Goal: Book appointment/travel/reservation

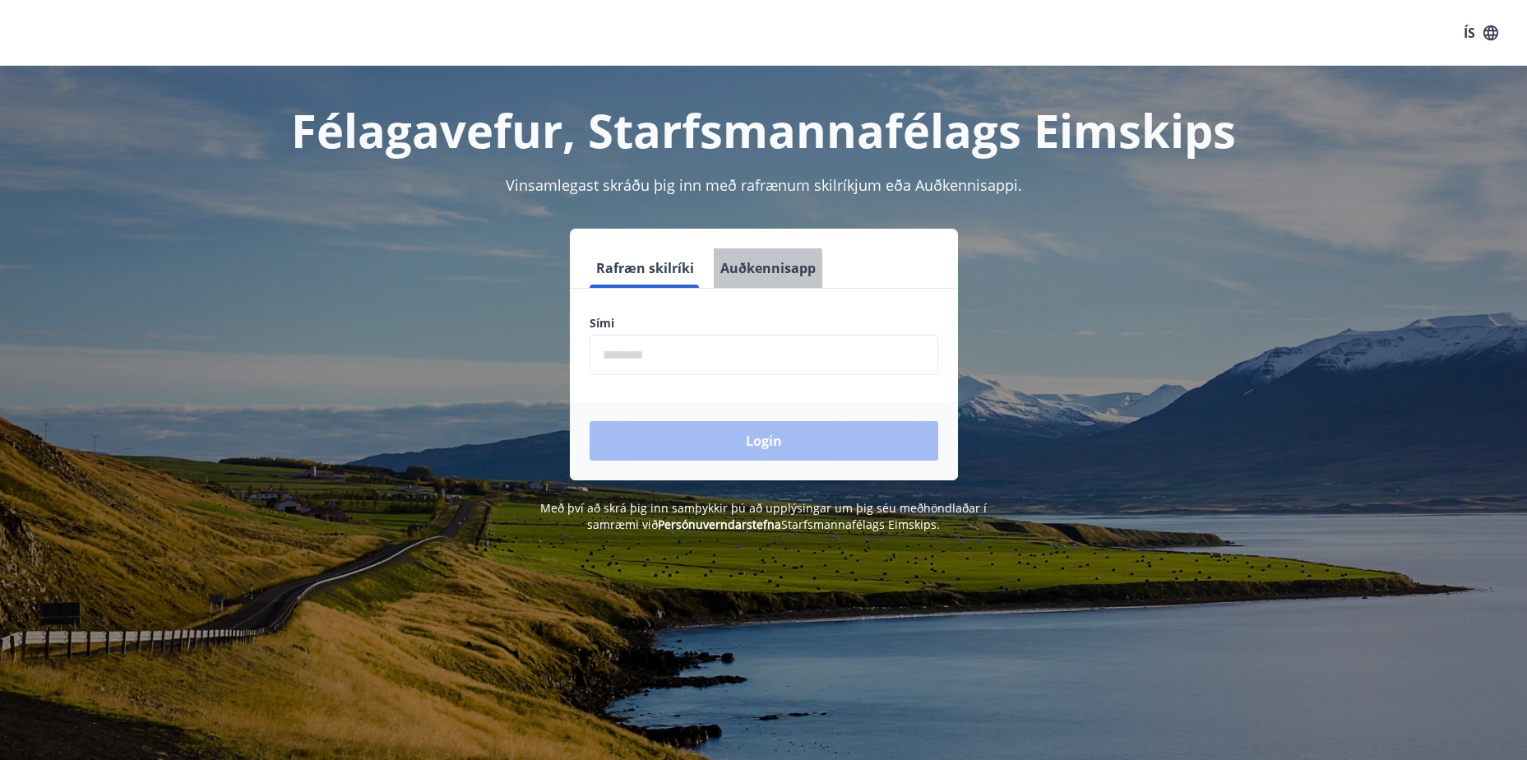
click at [754, 275] on button "Auðkennisapp" at bounding box center [768, 267] width 109 height 39
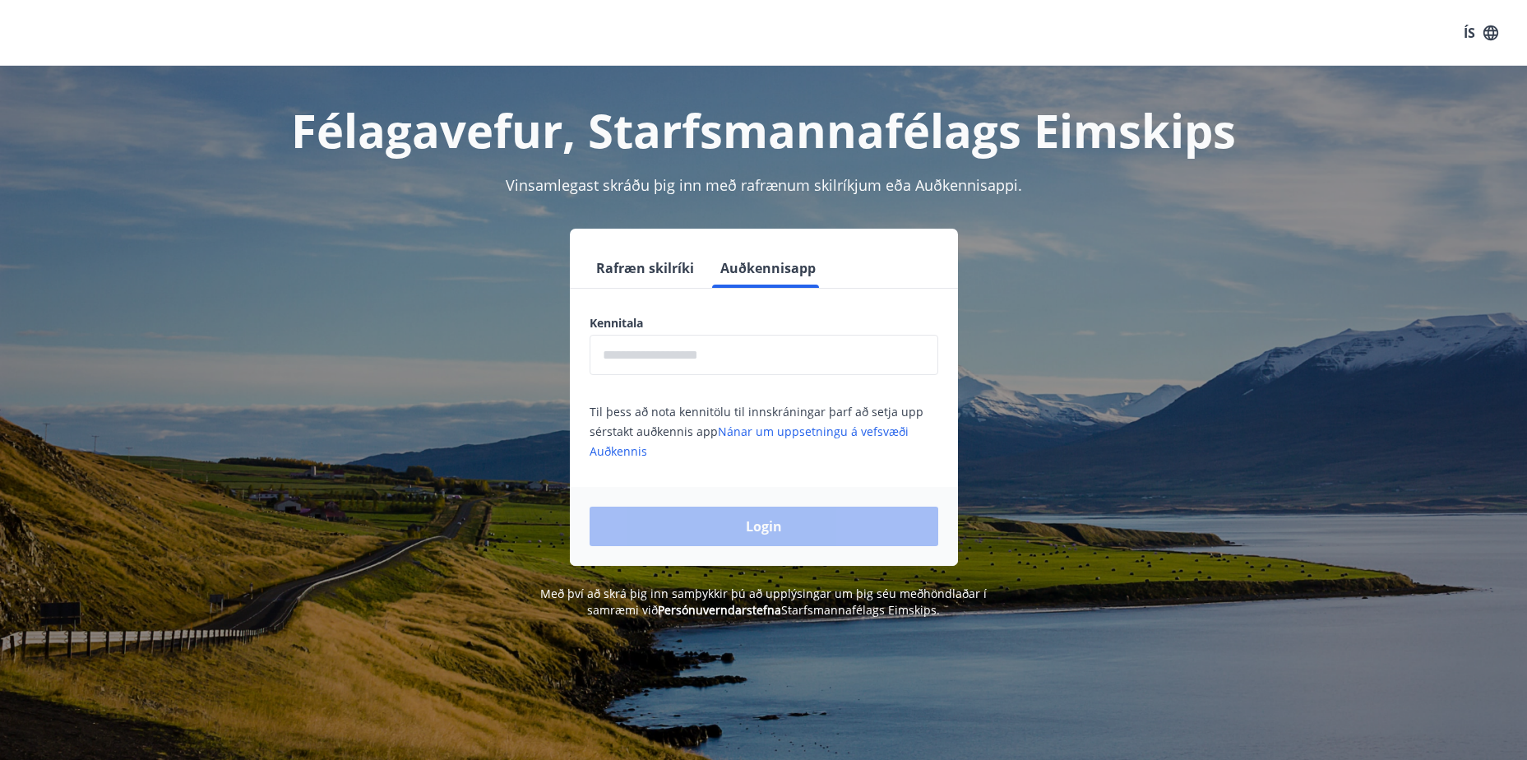
click at [718, 354] on input "text" at bounding box center [763, 355] width 349 height 40
click at [617, 288] on div "Rafræn skilríki Auðkennisapp" at bounding box center [764, 268] width 388 height 40
click at [621, 275] on button "Rafræn skilríki" at bounding box center [644, 267] width 111 height 39
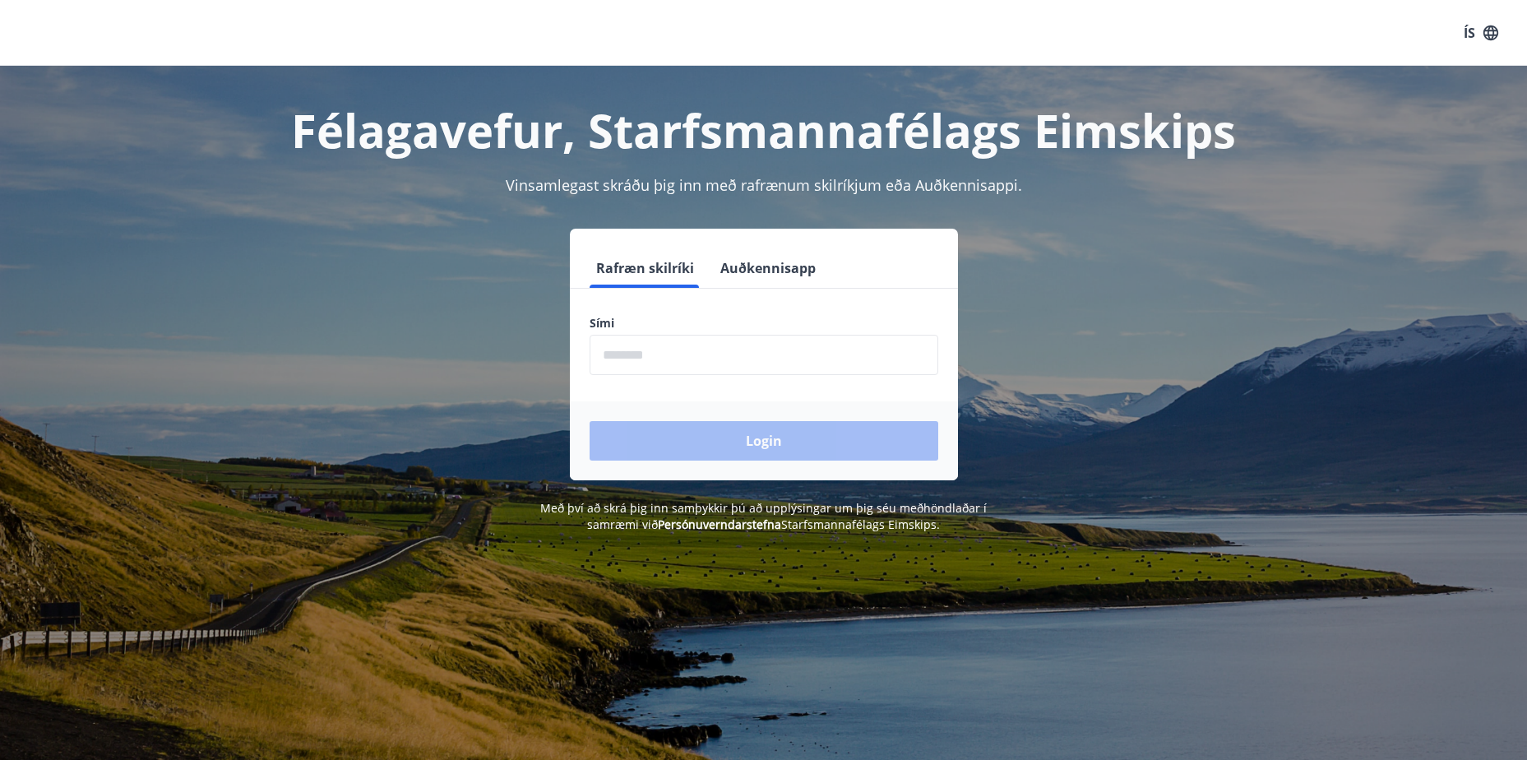
click at [650, 359] on input "phone" at bounding box center [763, 355] width 349 height 40
type input "********"
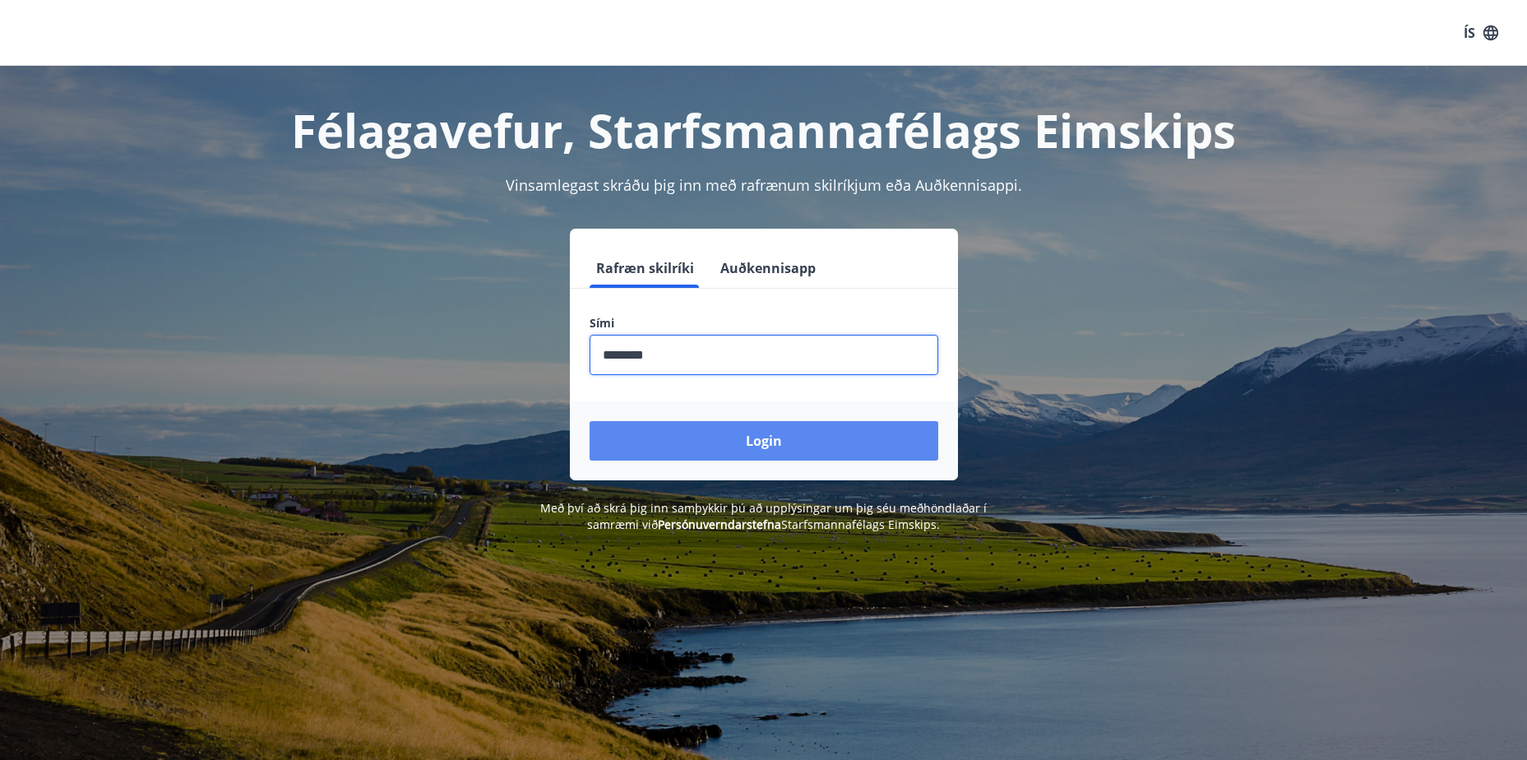
click at [714, 446] on button "Login" at bounding box center [763, 440] width 349 height 39
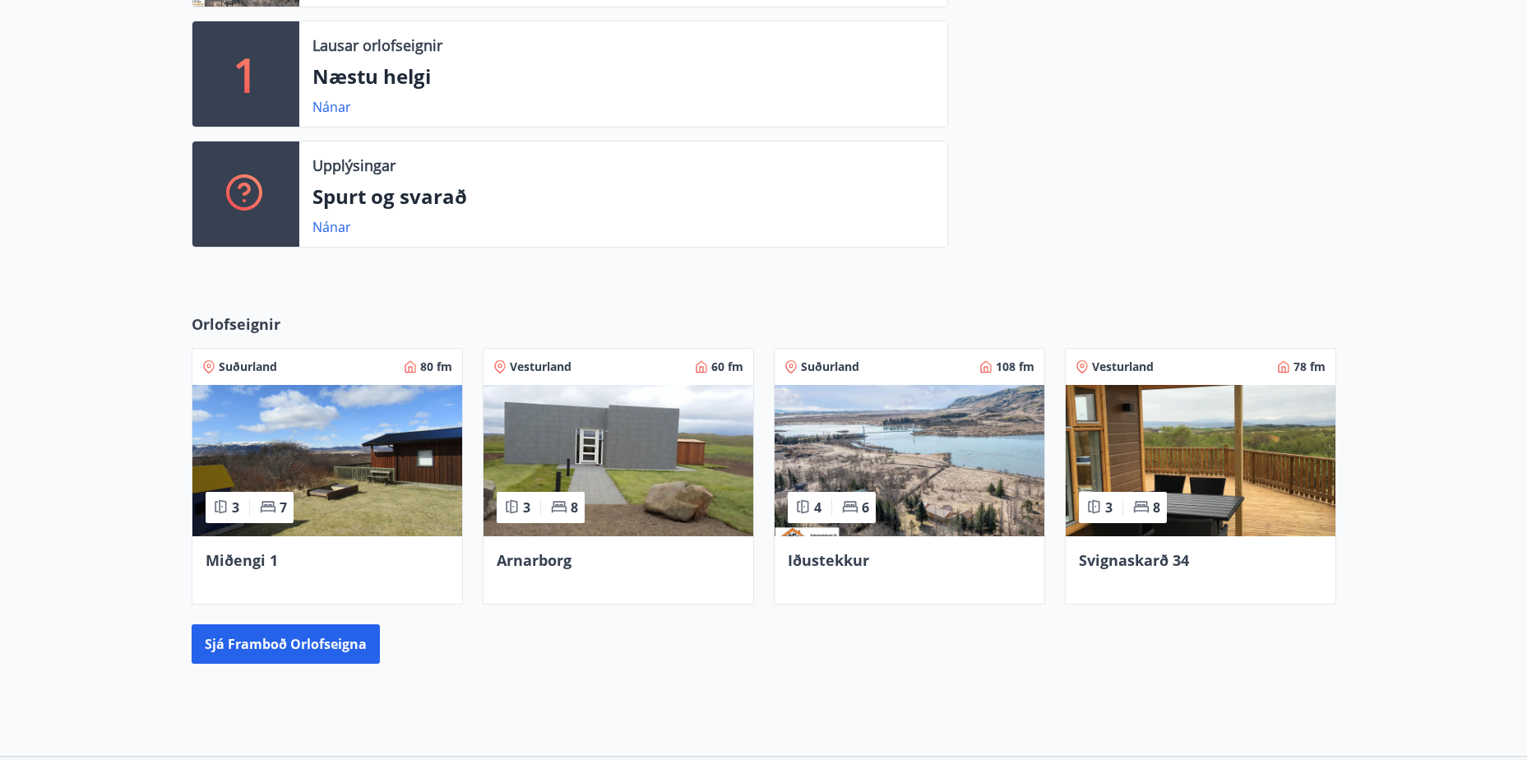
scroll to position [575, 0]
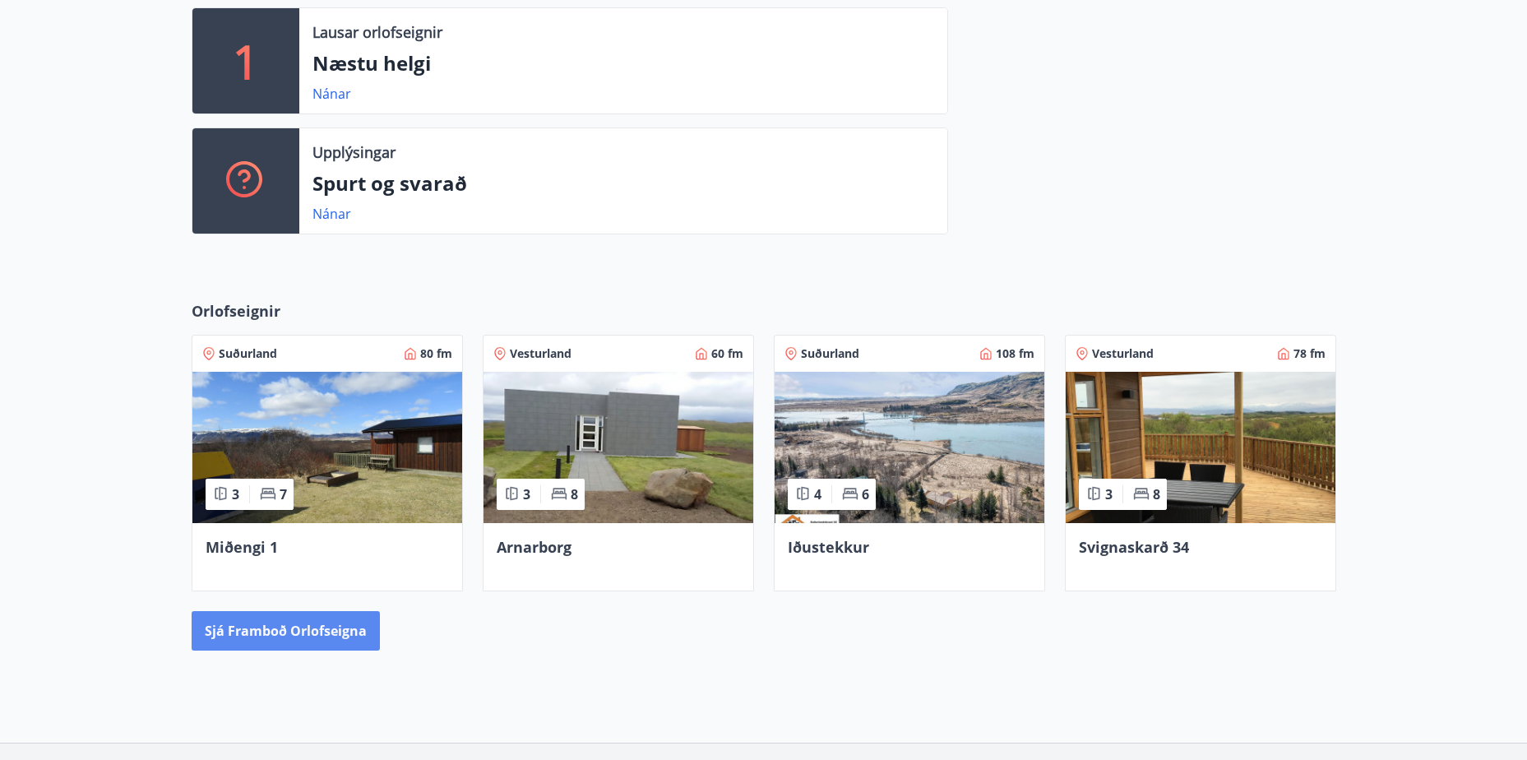
click at [293, 635] on button "Sjá framboð orlofseigna" at bounding box center [286, 630] width 188 height 39
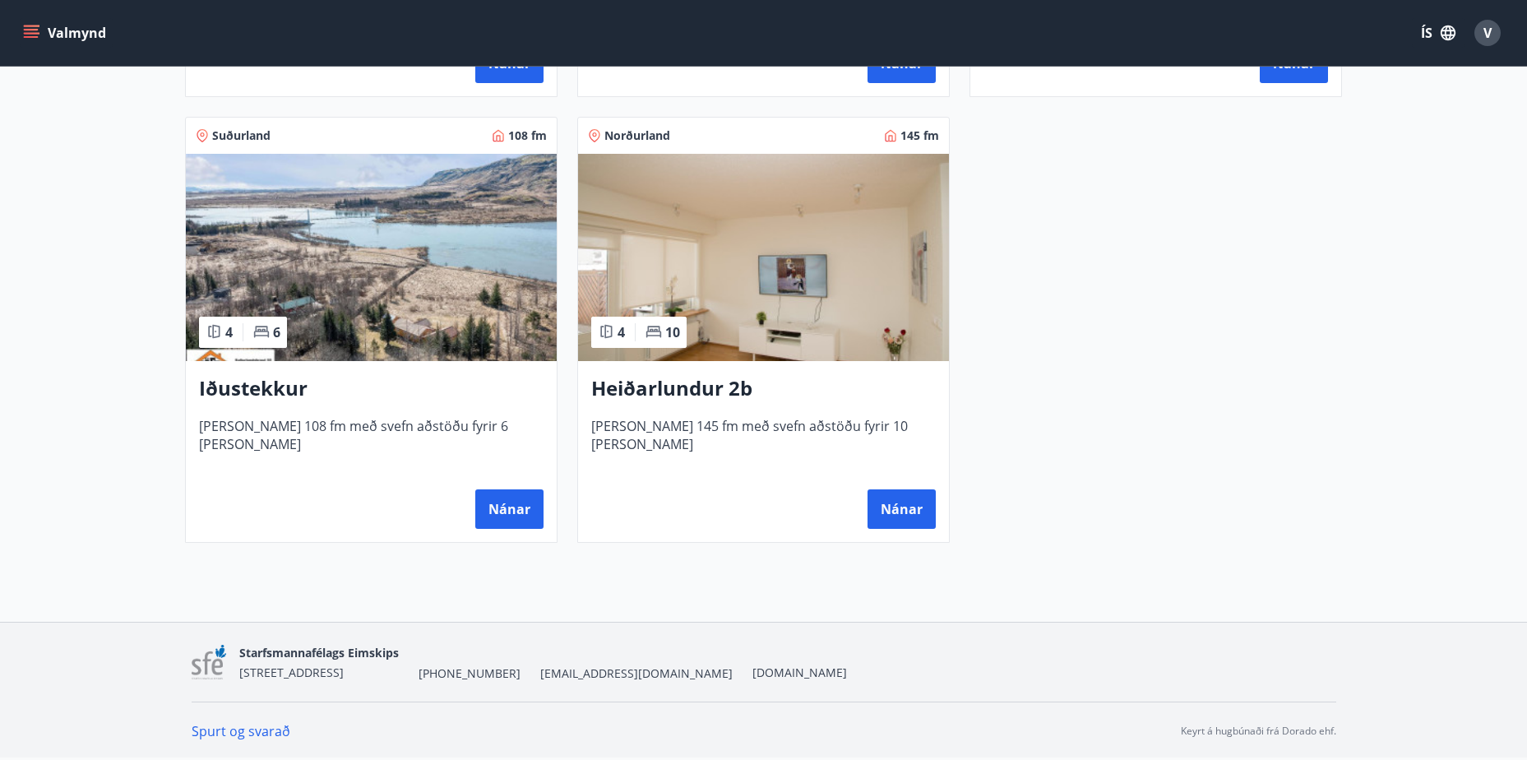
click at [282, 386] on h3 "Iðustekkur" at bounding box center [371, 389] width 344 height 30
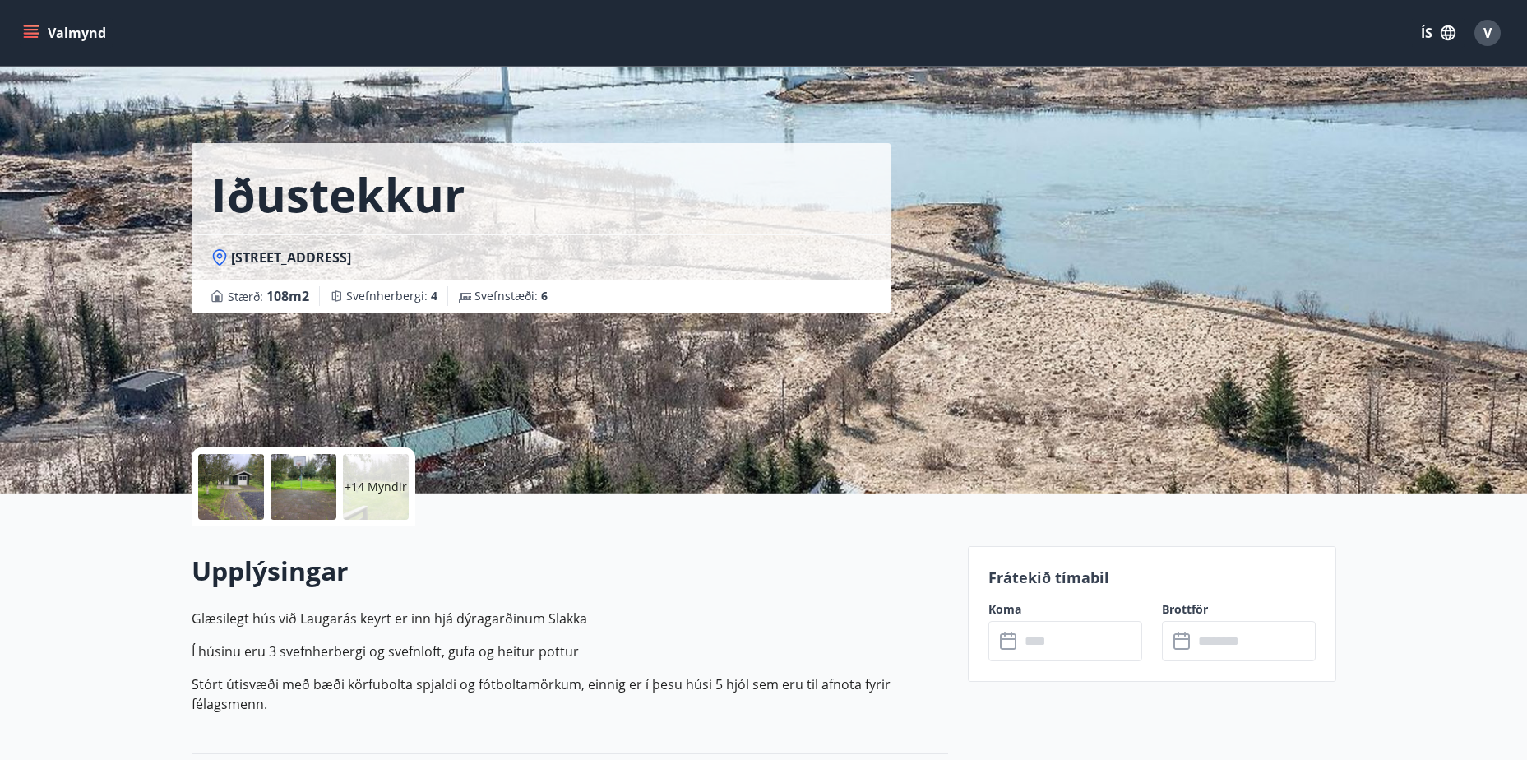
click at [224, 489] on div at bounding box center [231, 487] width 66 height 66
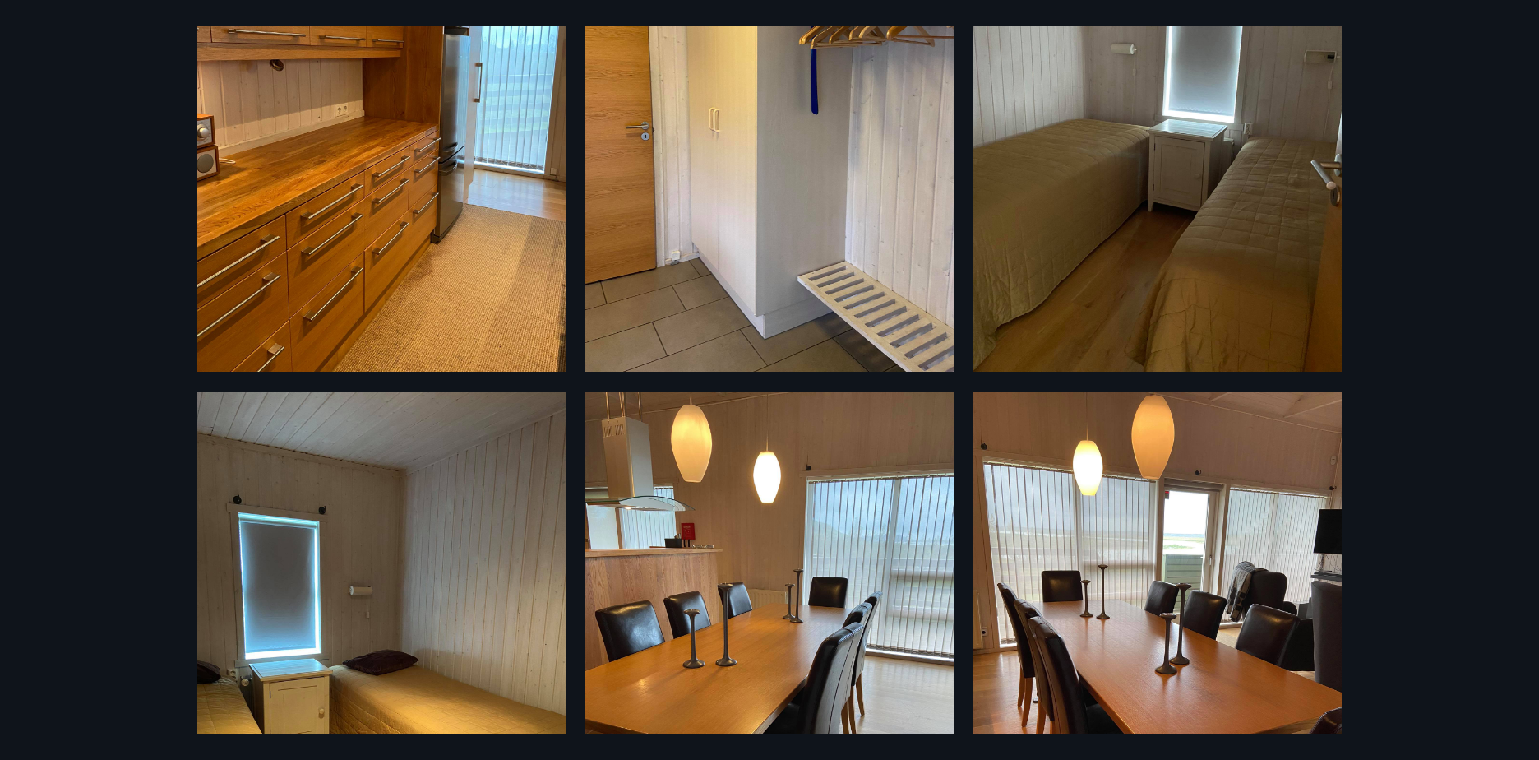
scroll to position [1726, 0]
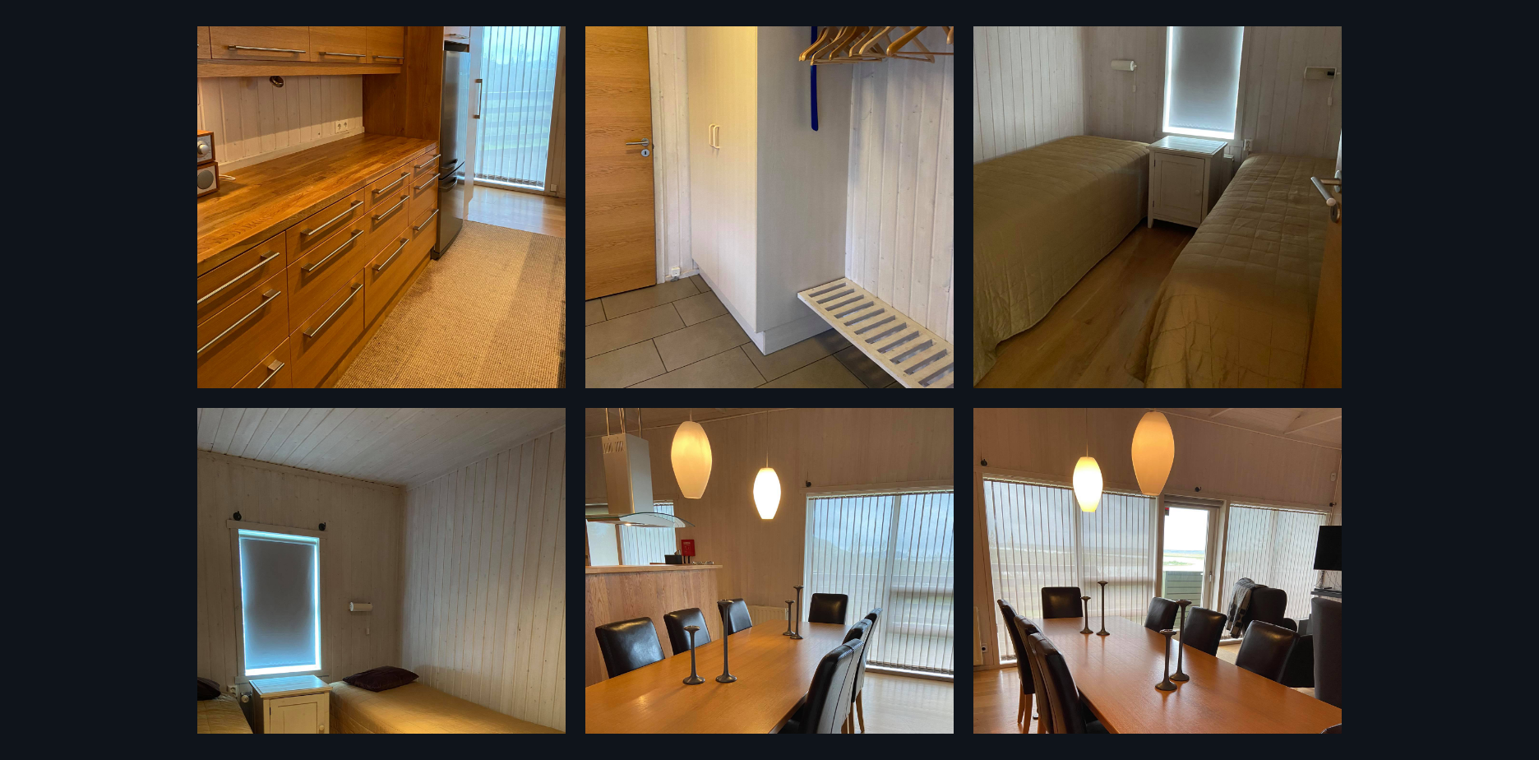
click at [1124, 291] on img at bounding box center [1157, 142] width 368 height 491
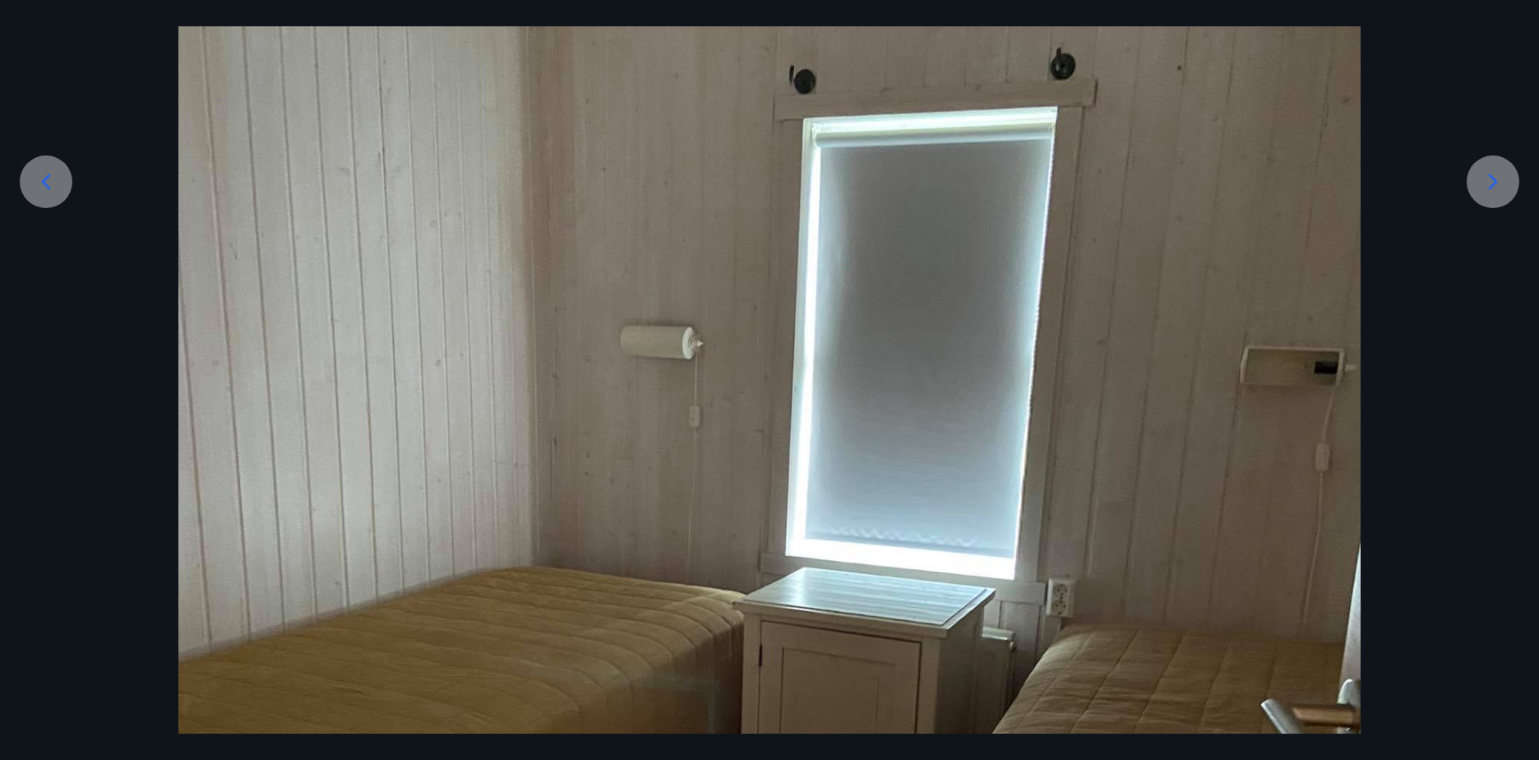
scroll to position [493, 0]
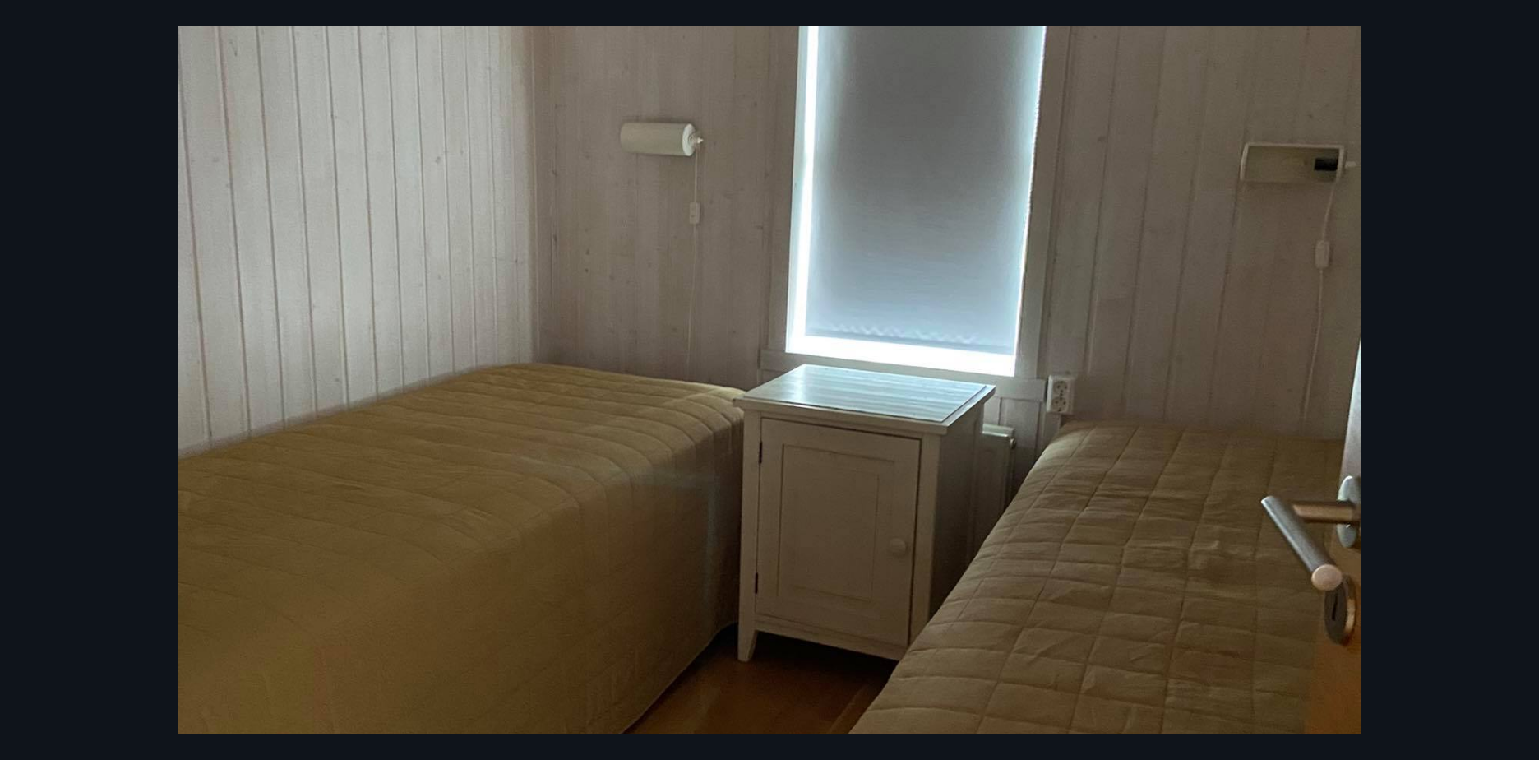
click at [1401, 194] on div at bounding box center [769, 387] width 1539 height 1576
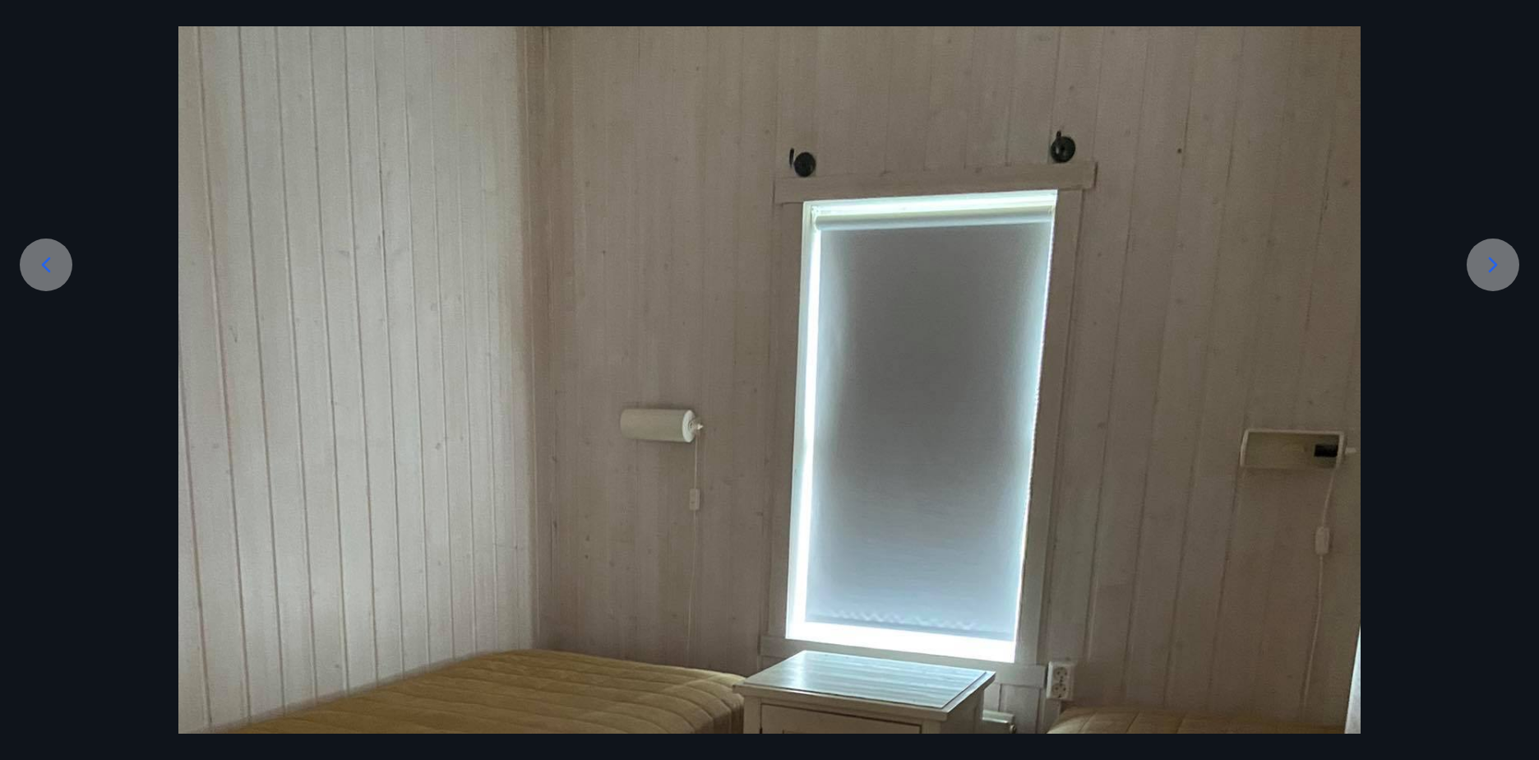
scroll to position [0, 0]
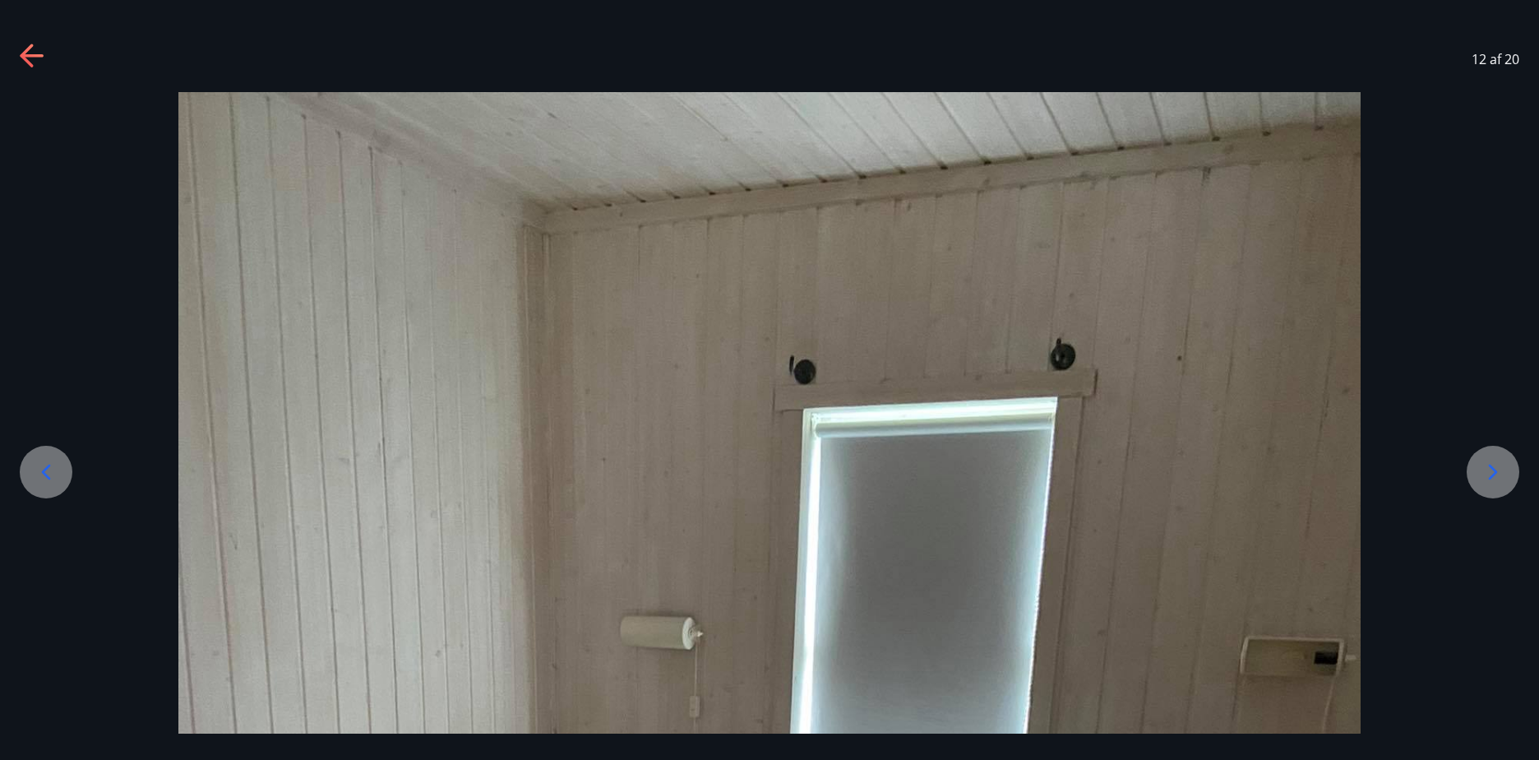
click at [25, 53] on icon at bounding box center [26, 55] width 13 height 23
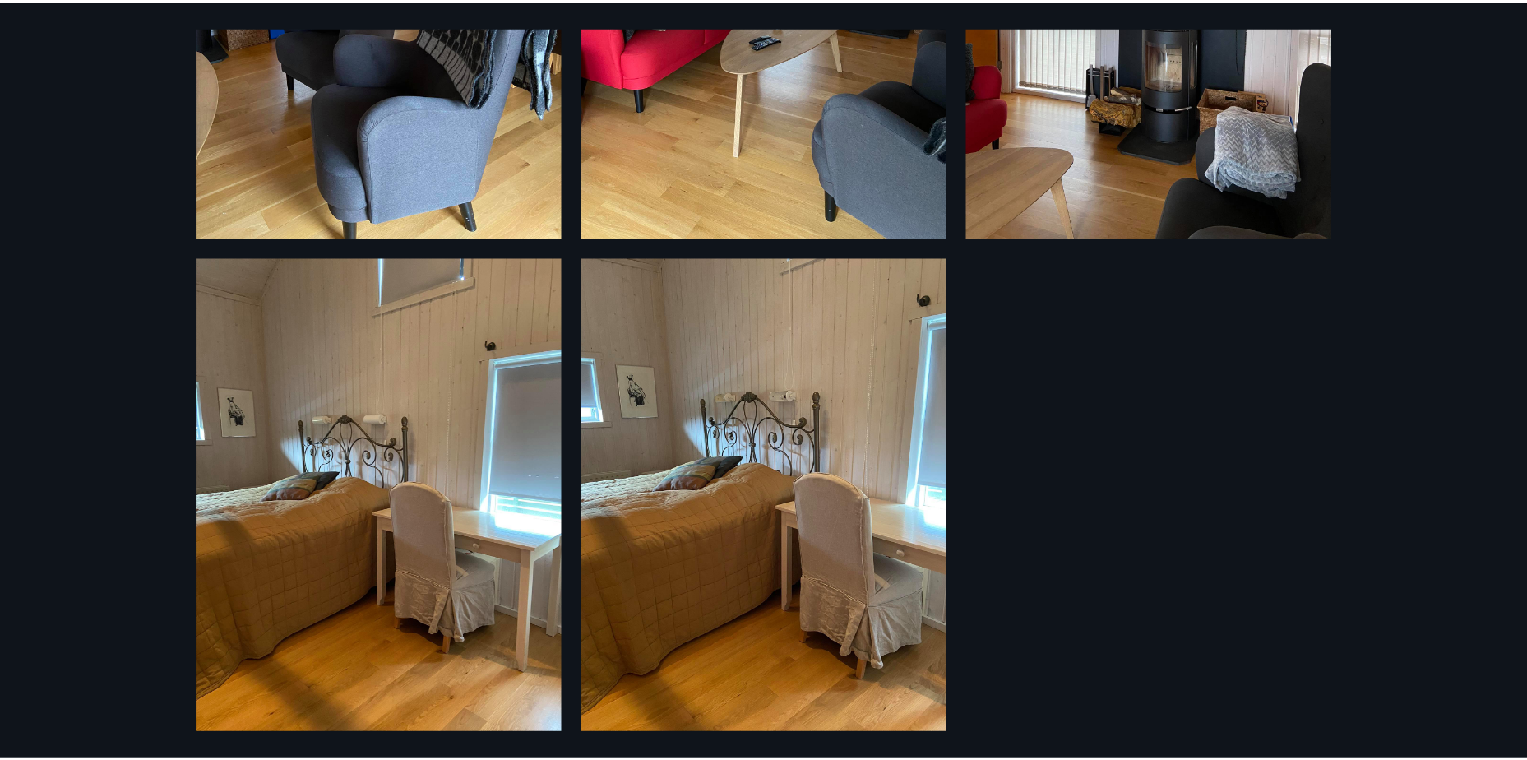
scroll to position [2918, 0]
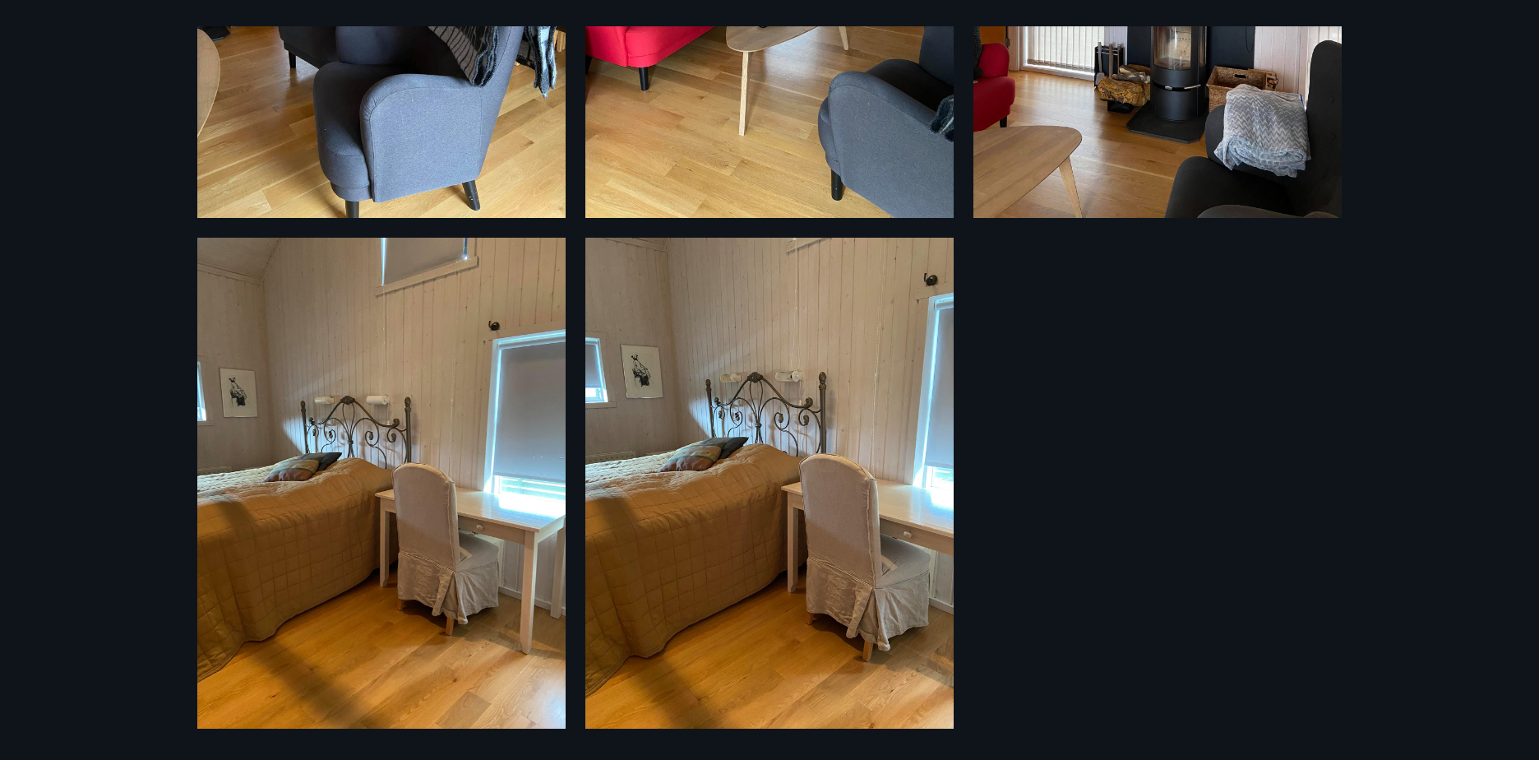
click at [49, 57] on div "20 Myndir" at bounding box center [769, 380] width 1539 height 760
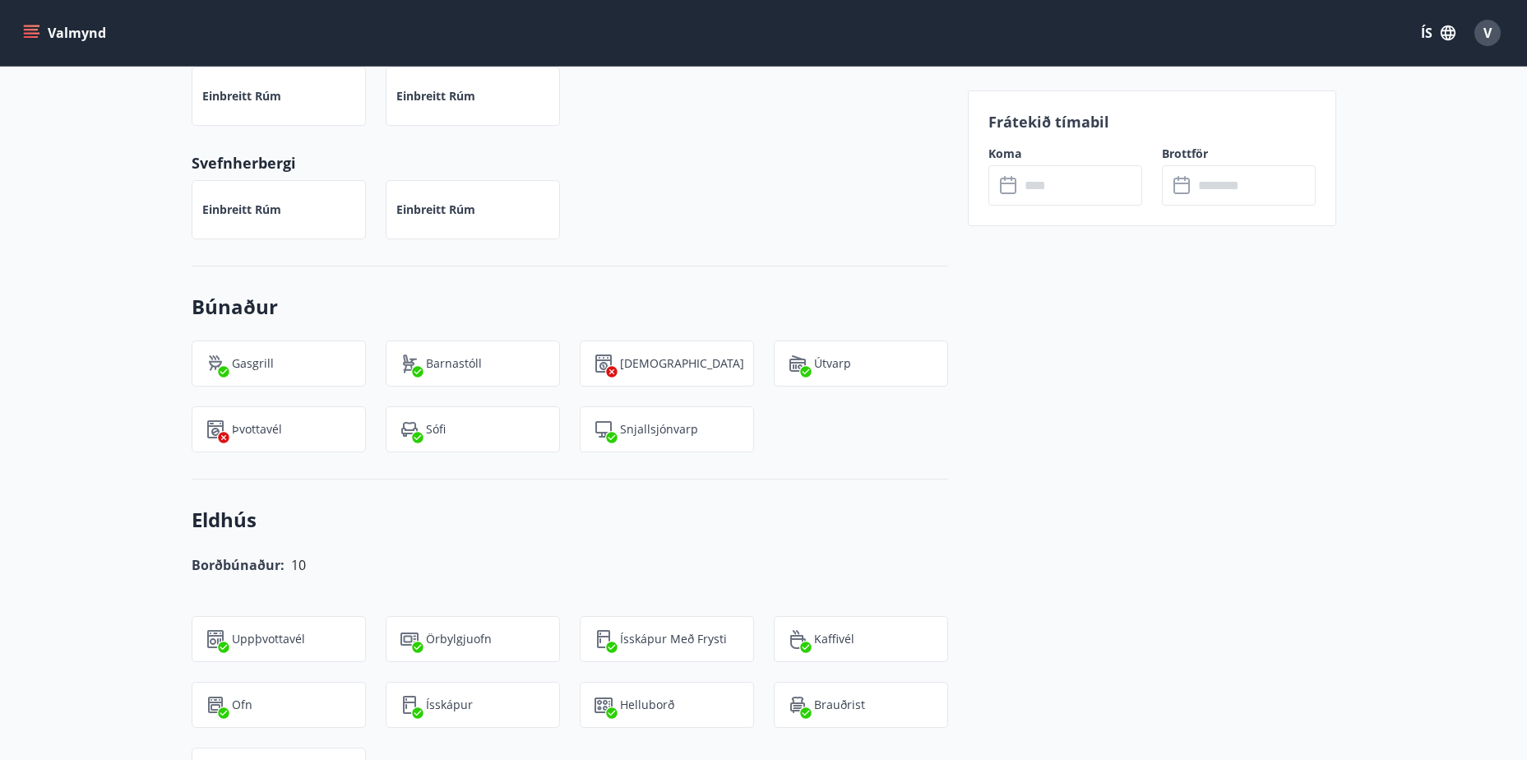
scroll to position [658, 0]
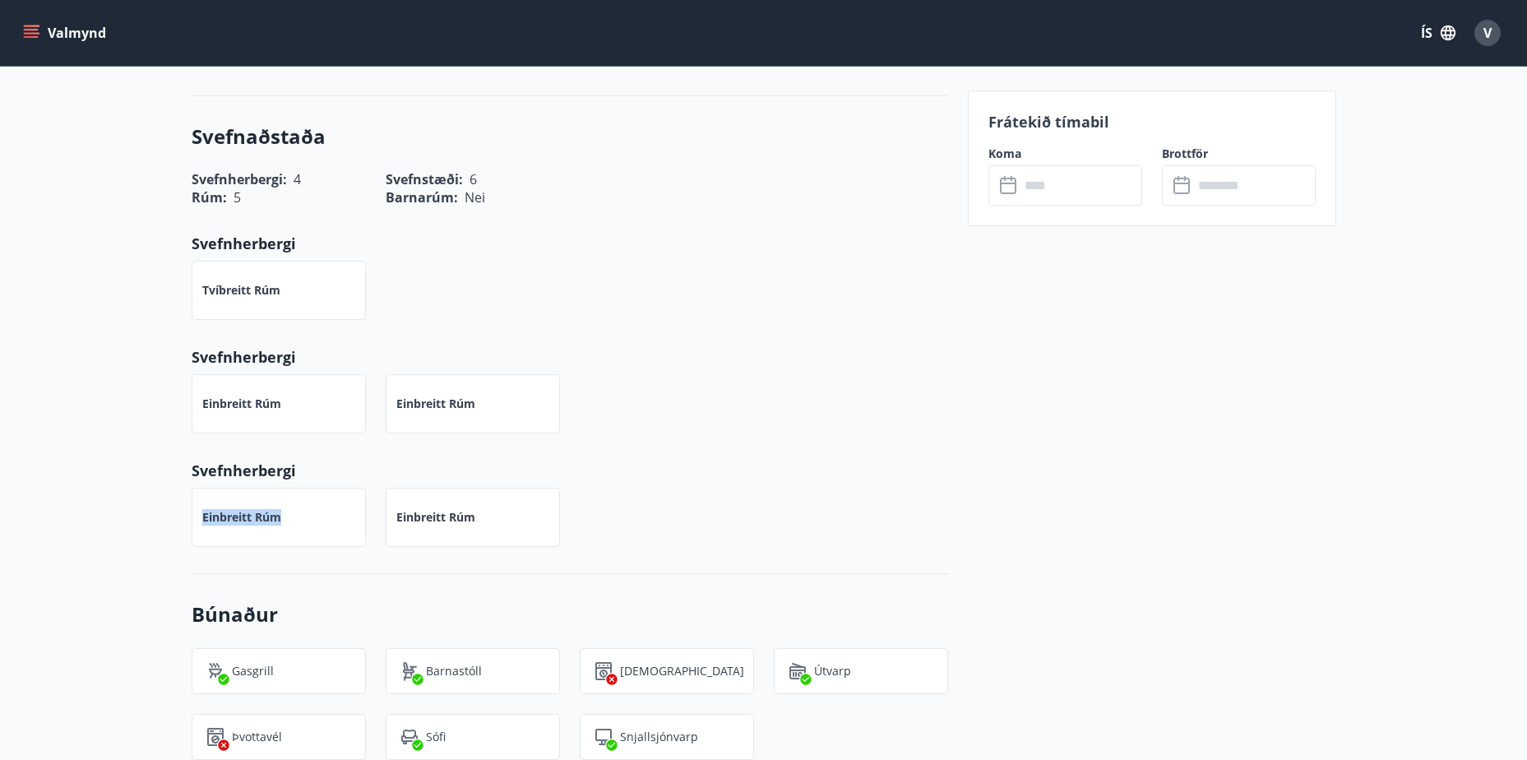
drag, startPoint x: 233, startPoint y: 527, endPoint x: 301, endPoint y: 527, distance: 68.2
click at [301, 527] on div "Einbreitt rúm" at bounding box center [279, 517] width 174 height 59
drag, startPoint x: 301, startPoint y: 527, endPoint x: 317, endPoint y: 527, distance: 16.4
click at [301, 527] on div "Einbreitt rúm" at bounding box center [279, 517] width 174 height 59
drag, startPoint x: 395, startPoint y: 516, endPoint x: 502, endPoint y: 516, distance: 107.7
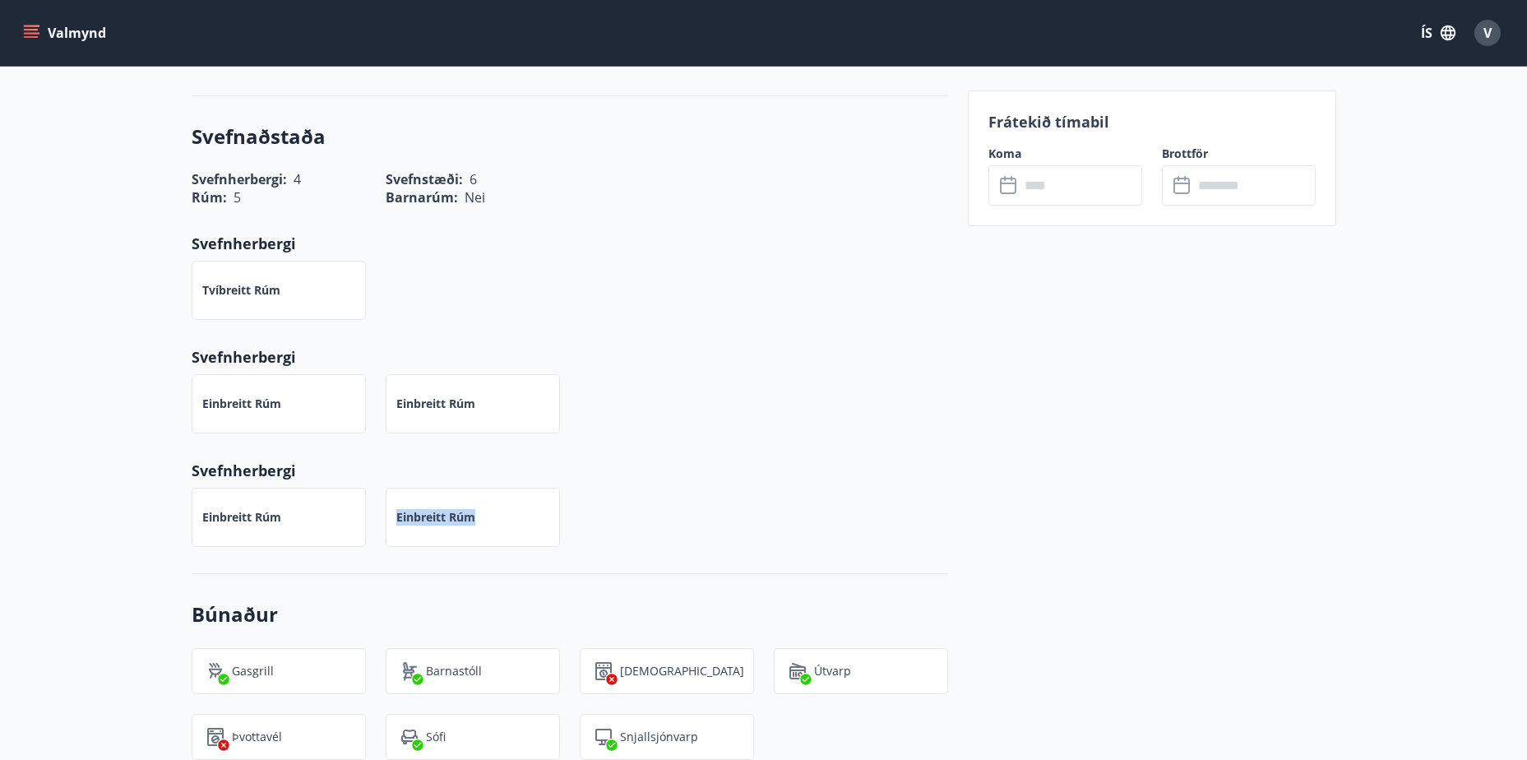
click at [502, 516] on div "Einbreitt rúm" at bounding box center [473, 517] width 174 height 59
drag, startPoint x: 201, startPoint y: 401, endPoint x: 284, endPoint y: 405, distance: 84.0
click at [284, 405] on div "Einbreitt rúm" at bounding box center [279, 403] width 174 height 59
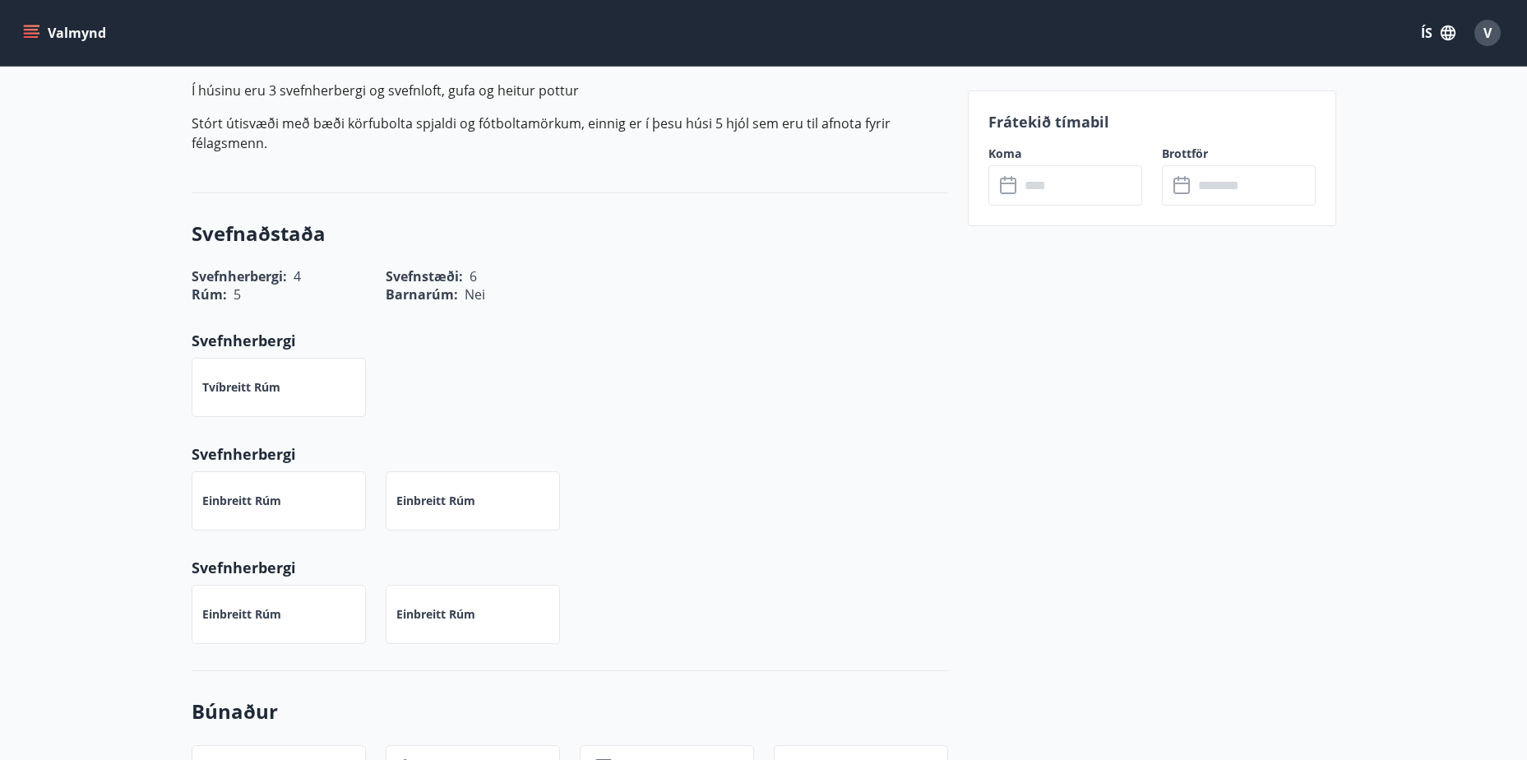
scroll to position [337, 0]
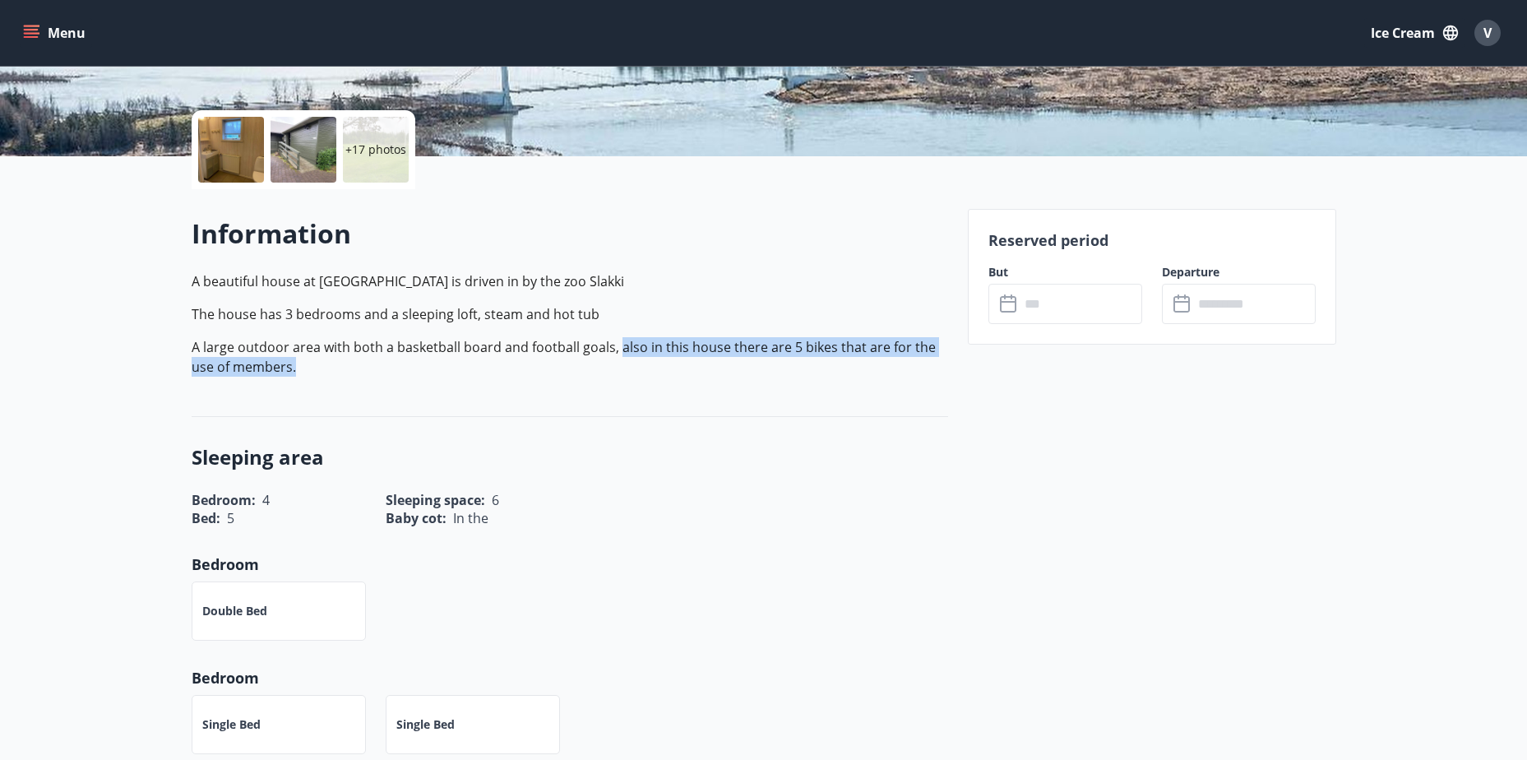
drag, startPoint x: 613, startPoint y: 347, endPoint x: 927, endPoint y: 367, distance: 314.7
click at [927, 367] on p "A large outdoor area with both a basketball board and football goals, also in t…" at bounding box center [570, 356] width 756 height 39
drag, startPoint x: 353, startPoint y: 371, endPoint x: 247, endPoint y: 360, distance: 105.8
click at [351, 371] on p "A large outdoor area with both a basketball board and football goals, also in t…" at bounding box center [570, 356] width 756 height 39
drag, startPoint x: 142, startPoint y: 344, endPoint x: 599, endPoint y: 366, distance: 457.6
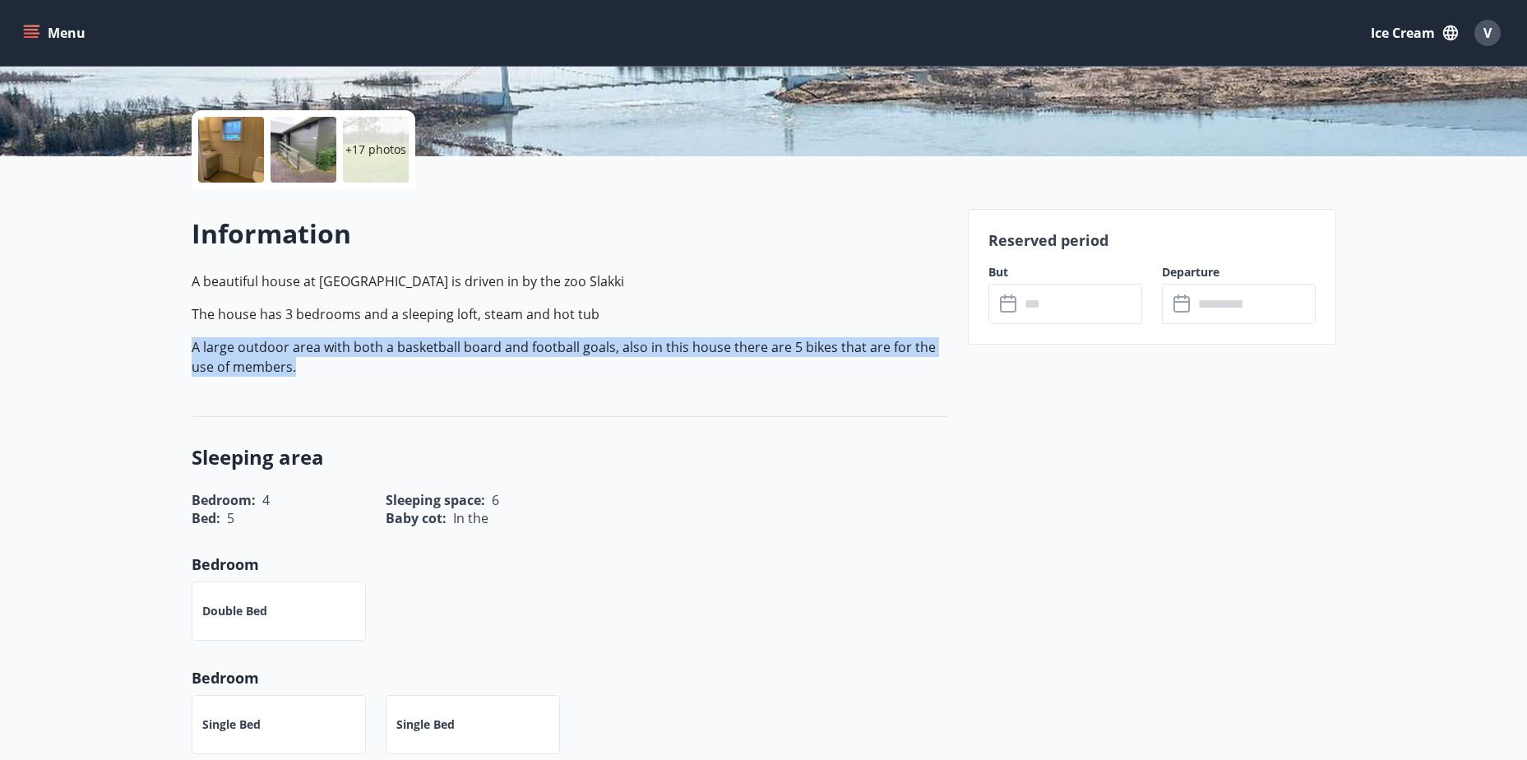
click at [599, 366] on p "A large outdoor area with both a basketball board and football goals, also in t…" at bounding box center [570, 356] width 756 height 39
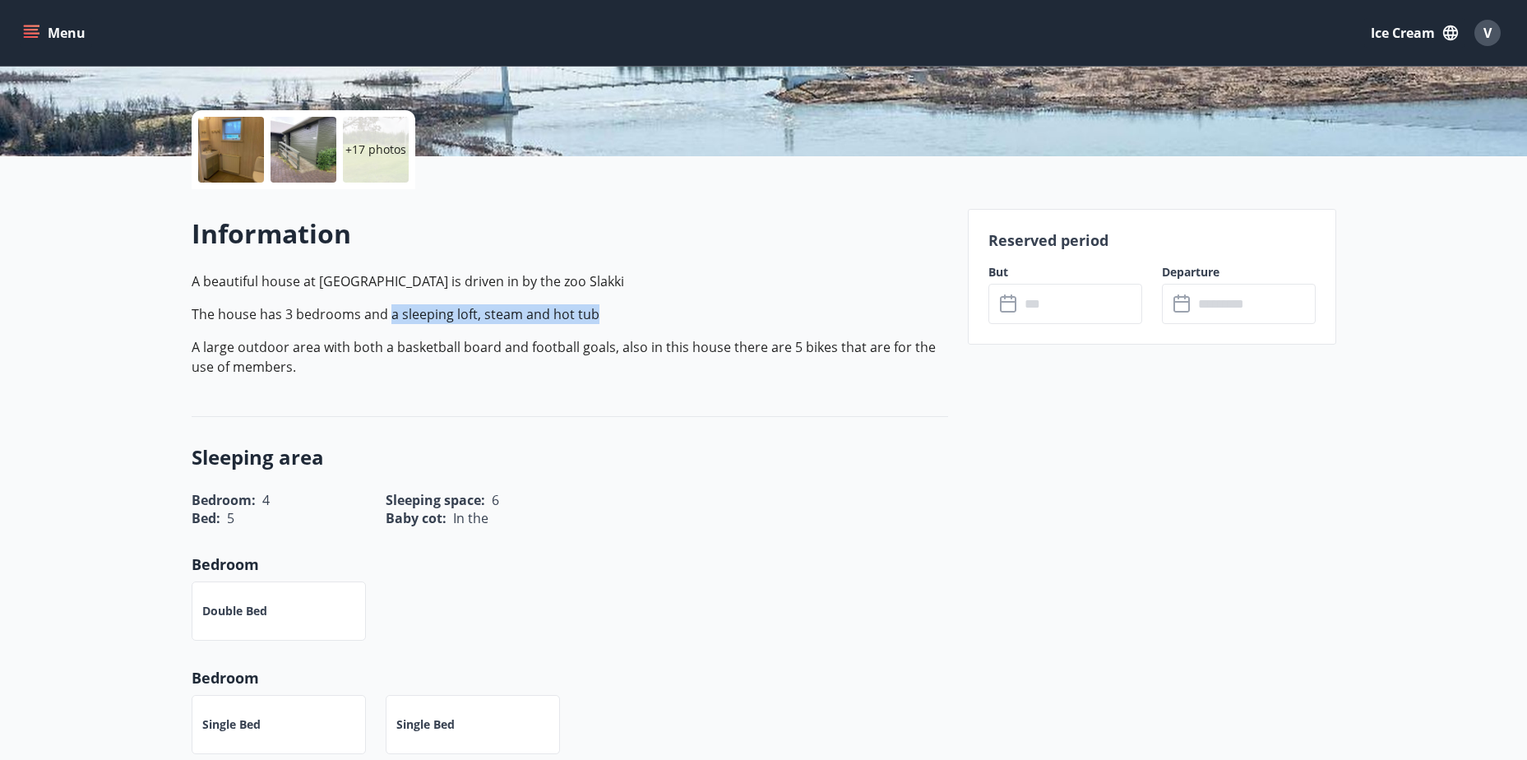
drag, startPoint x: 391, startPoint y: 317, endPoint x: 609, endPoint y: 317, distance: 217.9
click at [609, 317] on p "The house has 3 bedrooms and a sleeping loft, steam and hot tub" at bounding box center [570, 314] width 756 height 20
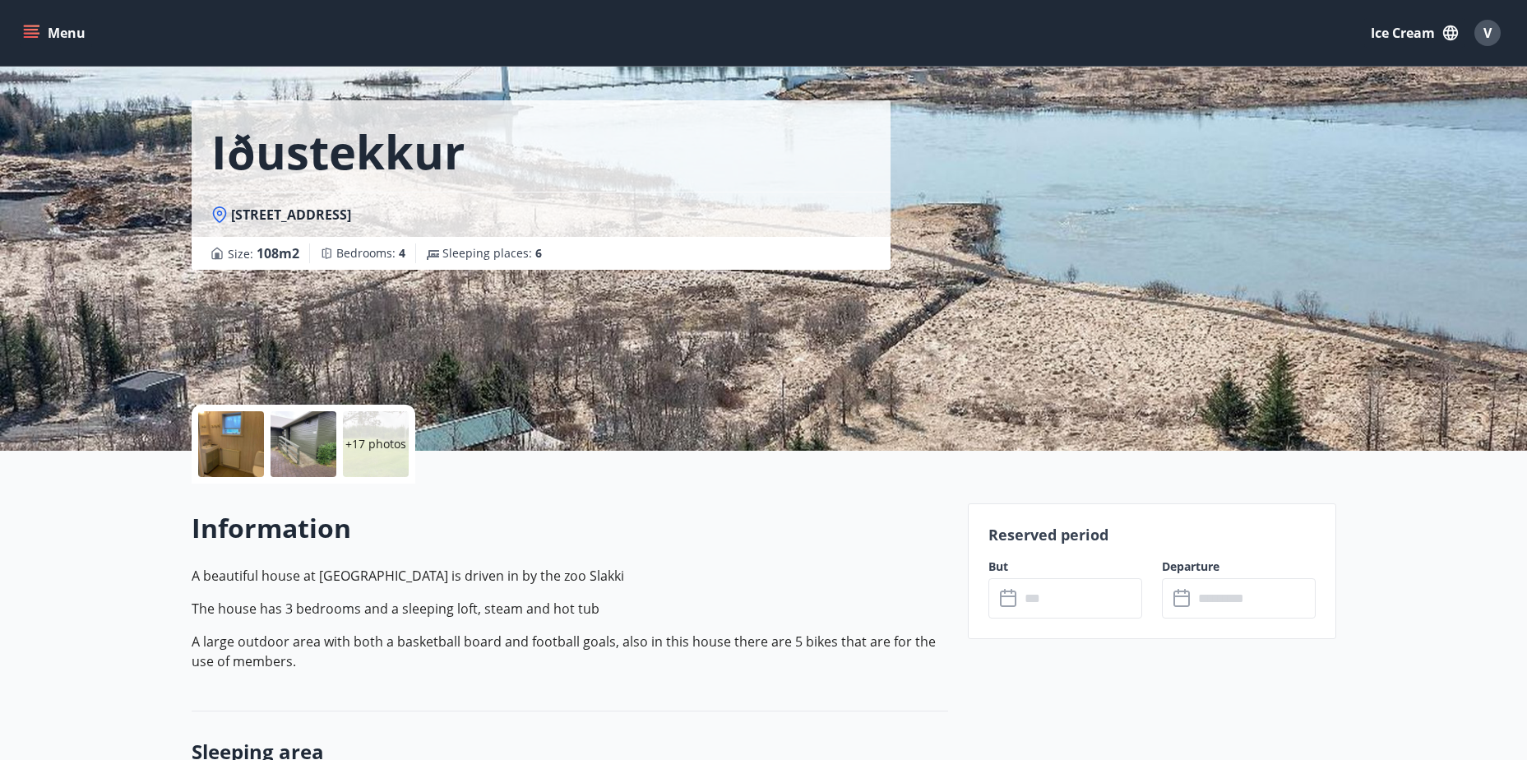
scroll to position [0, 0]
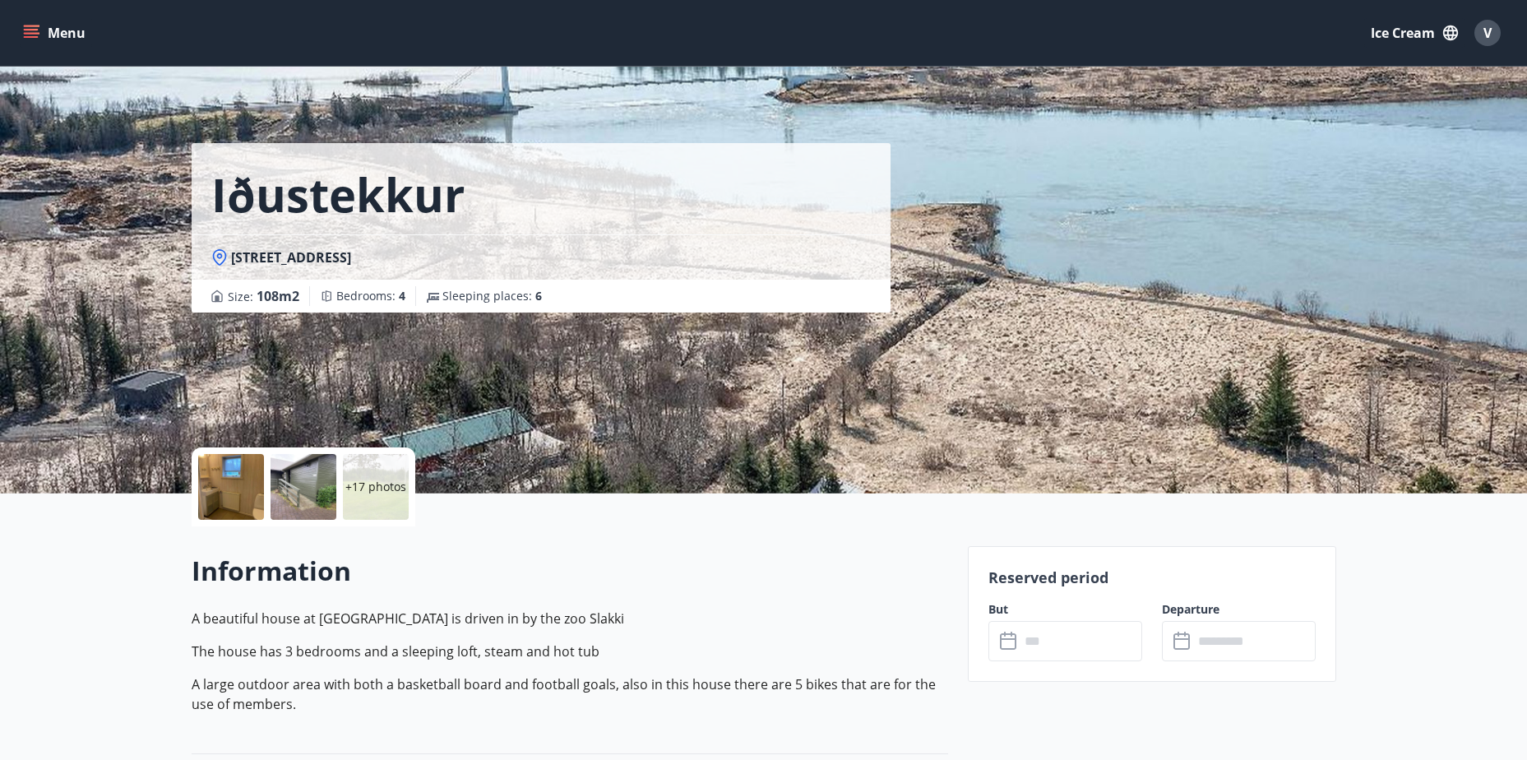
click at [76, 37] on font "Menu" at bounding box center [67, 33] width 38 height 18
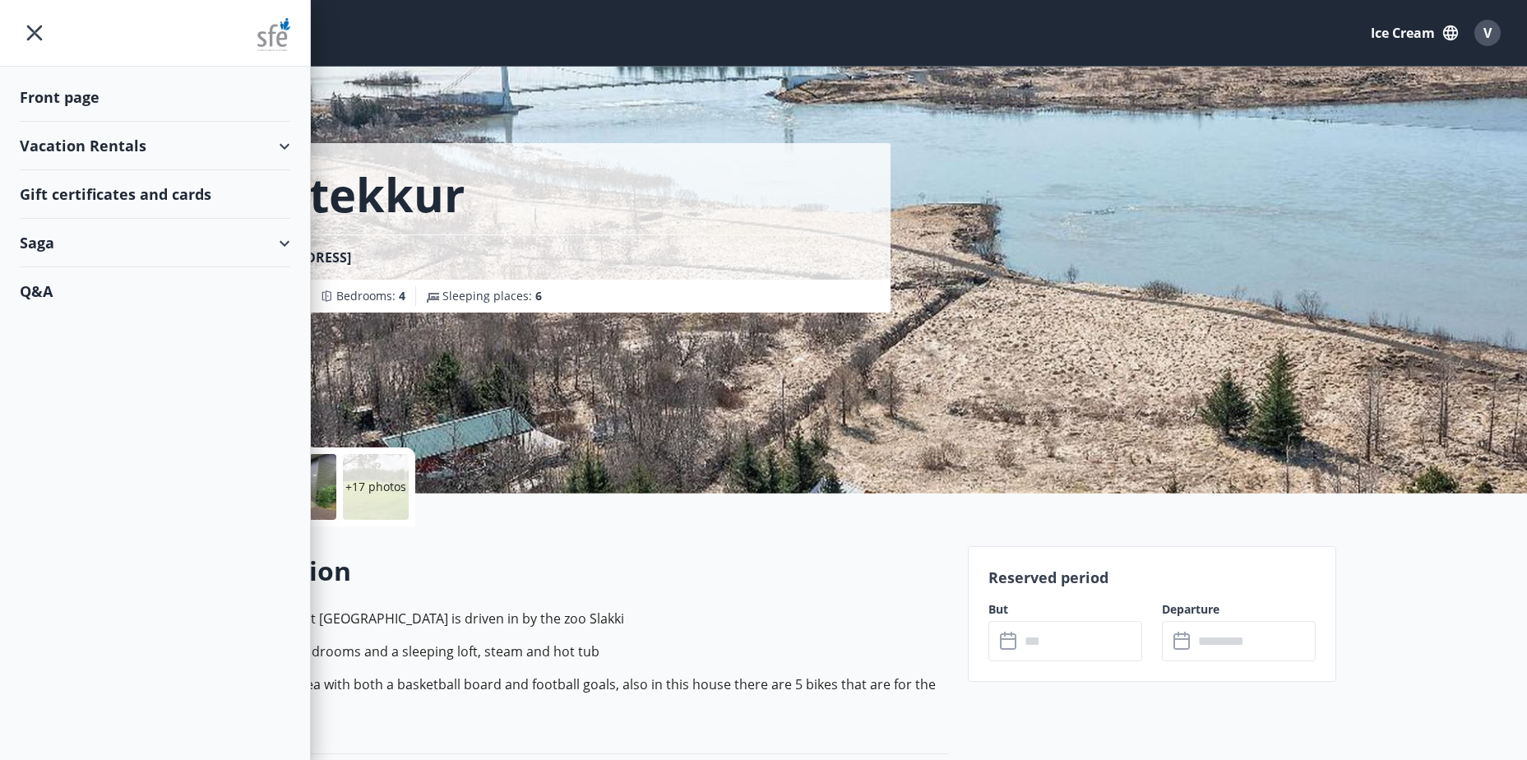
click at [23, 32] on icon "menu" at bounding box center [35, 33] width 30 height 30
